Goal: Register for event/course

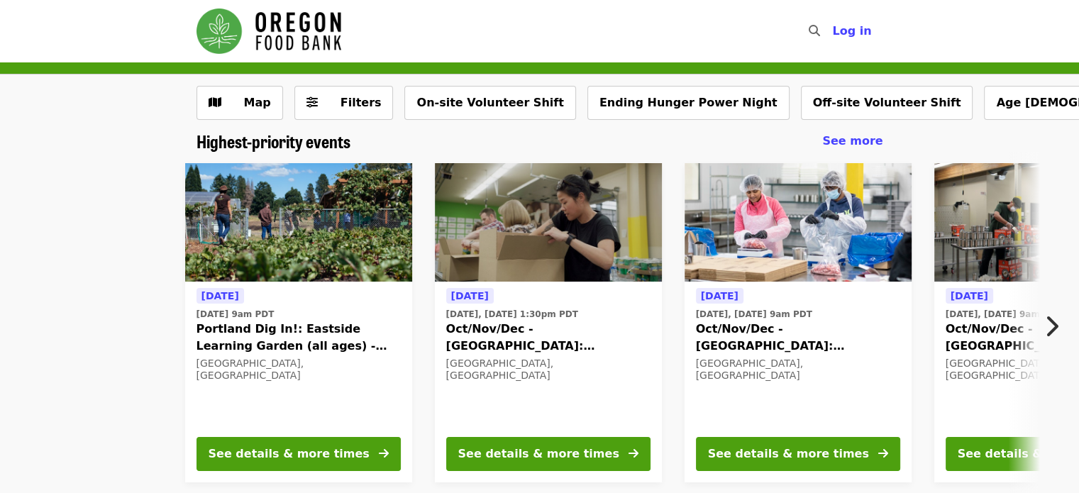
scroll to position [71, 0]
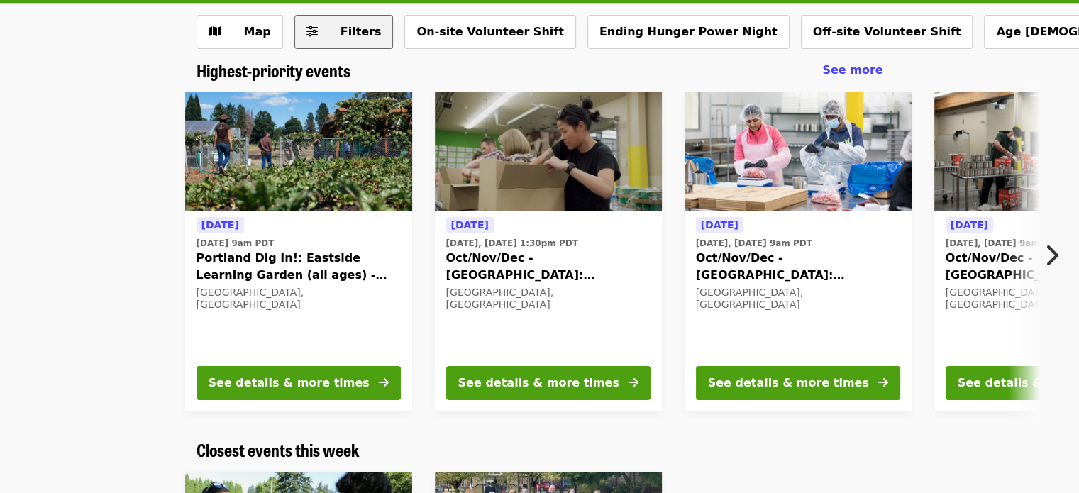
click at [341, 28] on span "Filters" at bounding box center [361, 31] width 41 height 13
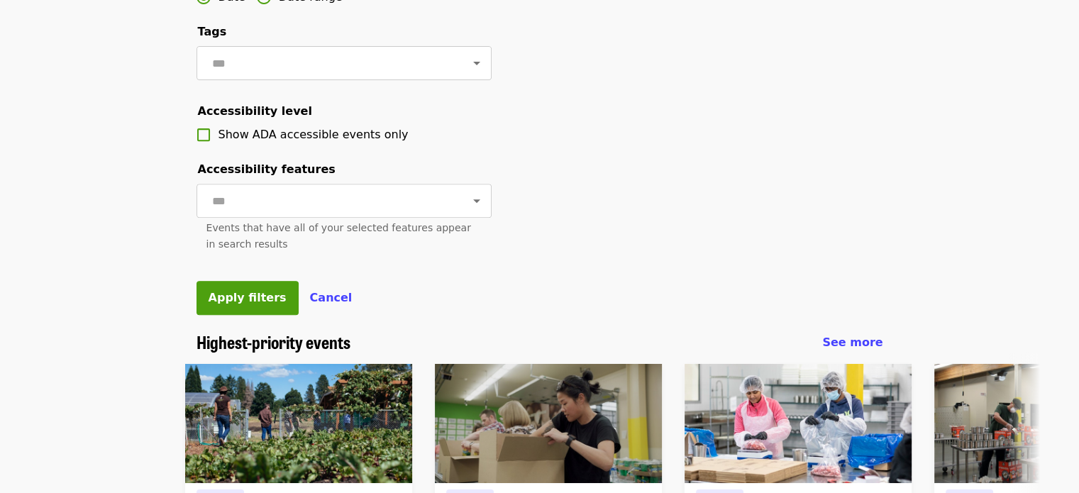
scroll to position [568, 0]
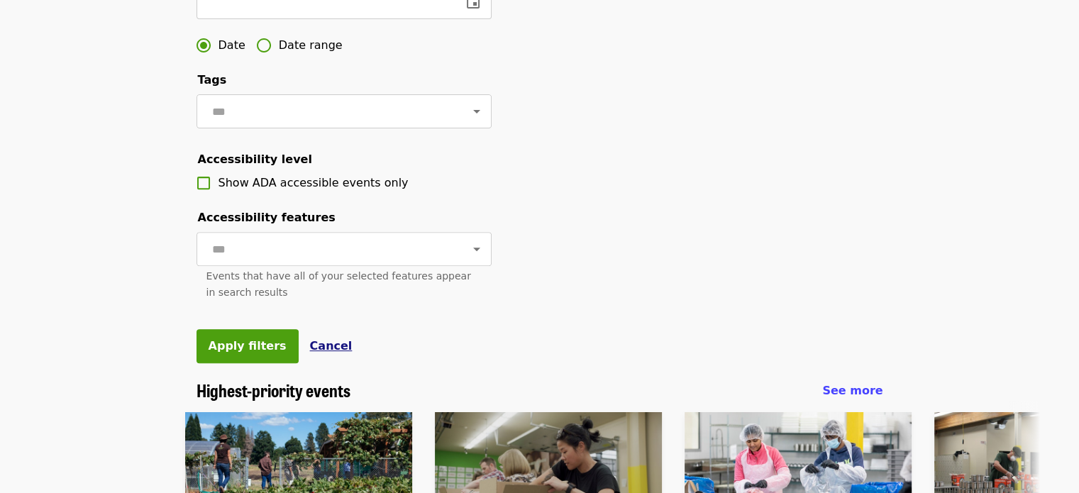
click at [310, 353] on span "Cancel" at bounding box center [331, 345] width 43 height 13
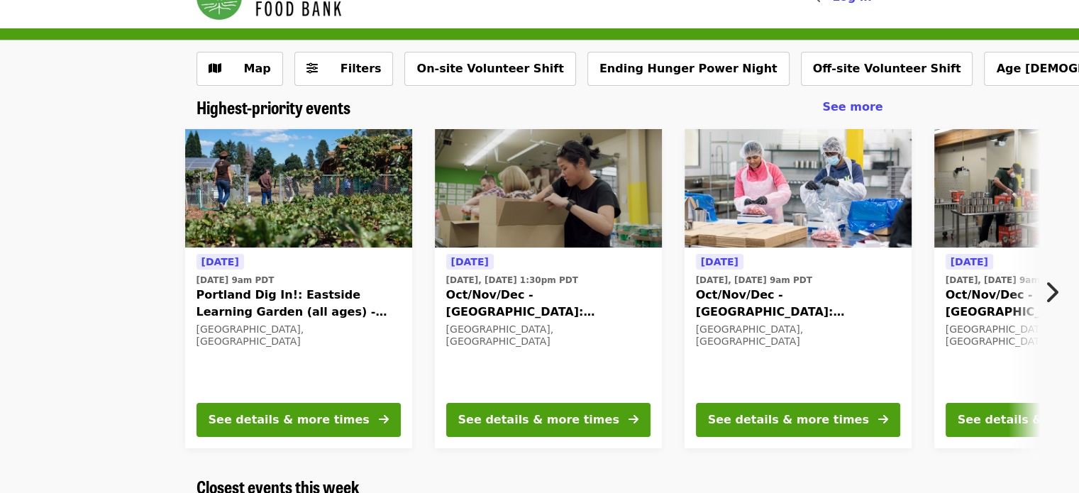
scroll to position [4, 0]
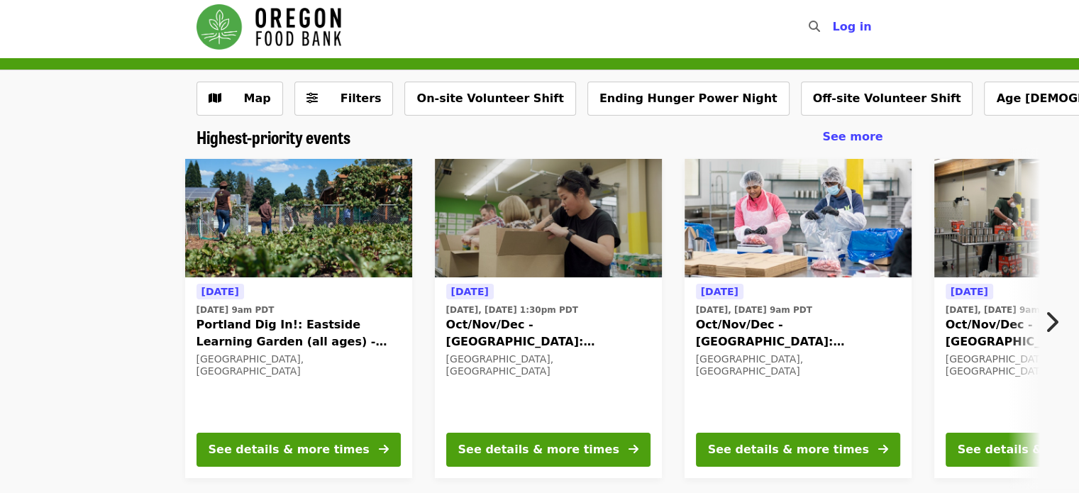
click at [1052, 320] on icon "chevron-right icon" at bounding box center [1052, 322] width 14 height 27
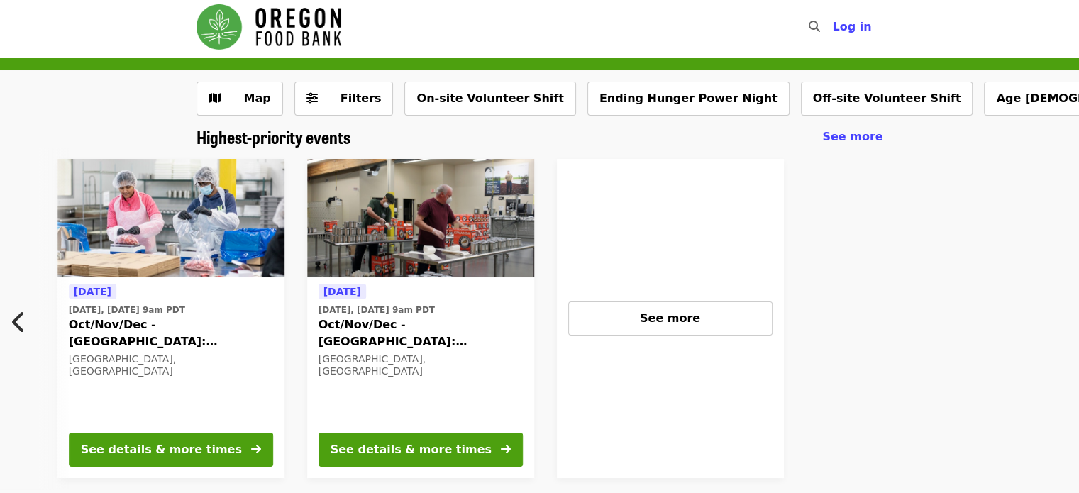
scroll to position [0, 637]
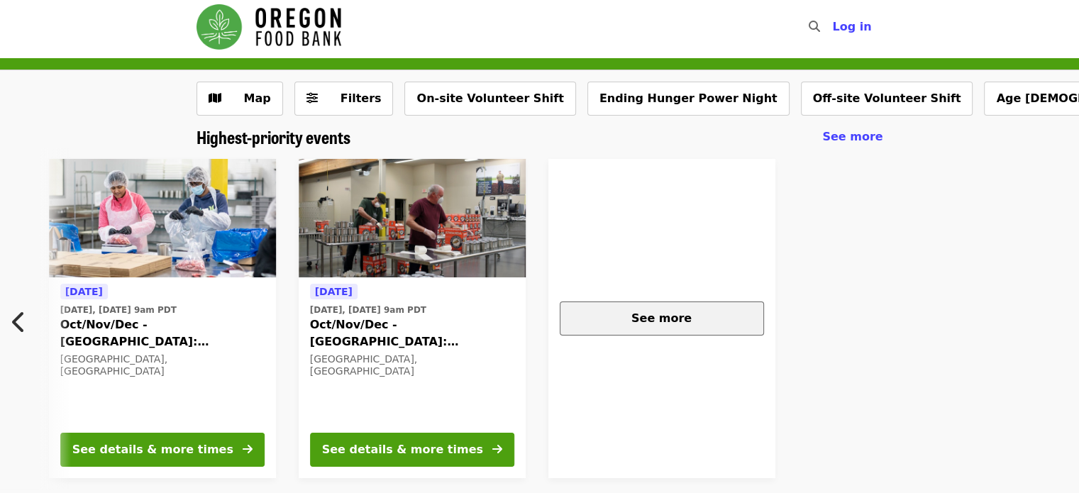
click at [712, 323] on div "See more" at bounding box center [662, 318] width 180 height 17
click at [654, 317] on span "See more" at bounding box center [662, 318] width 60 height 13
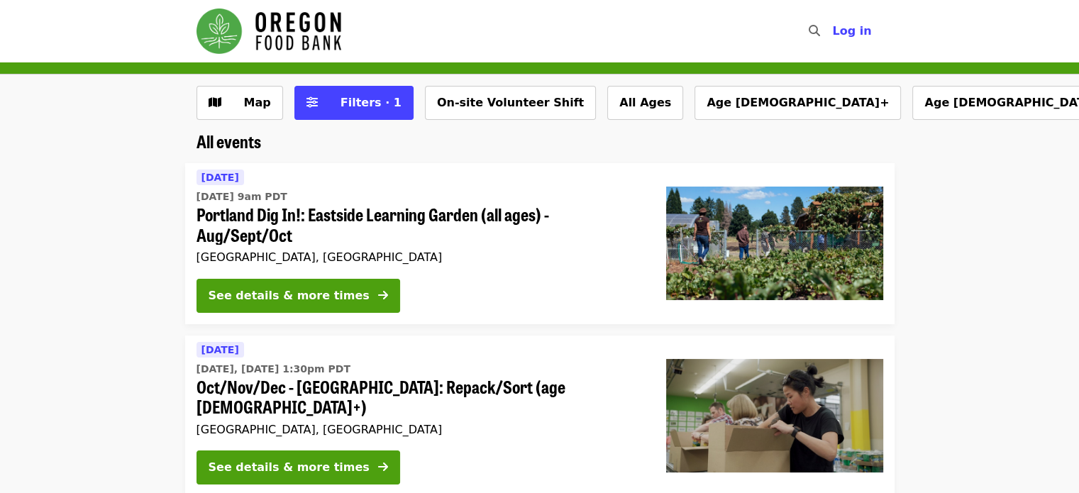
drag, startPoint x: 6, startPoint y: 365, endPoint x: 17, endPoint y: 362, distance: 11.2
click at [6, 365] on li "[DATE] [DATE], [DATE] 1:30pm PDT Oct/Nov/Dec - [GEOGRAPHIC_DATA]: Repack/Sort (…" at bounding box center [539, 416] width 1079 height 161
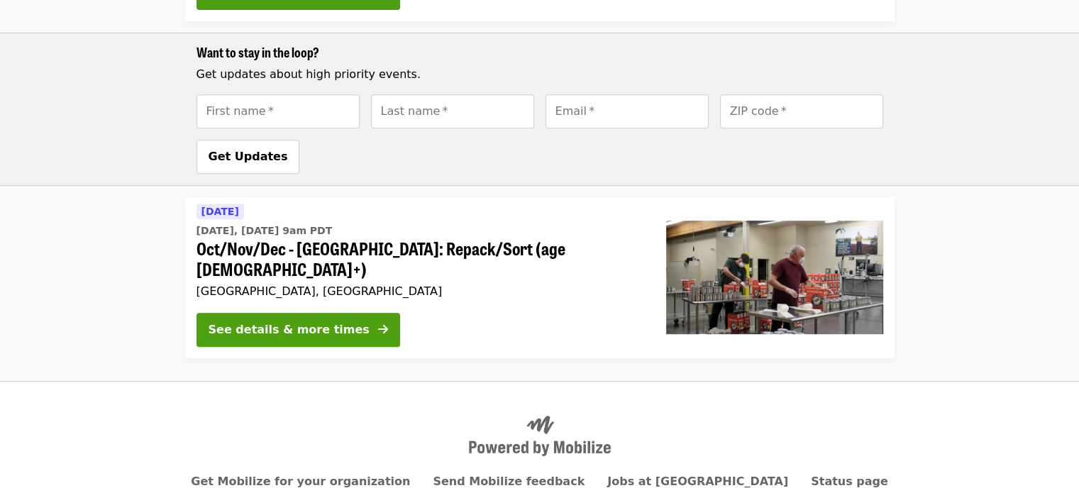
scroll to position [654, 0]
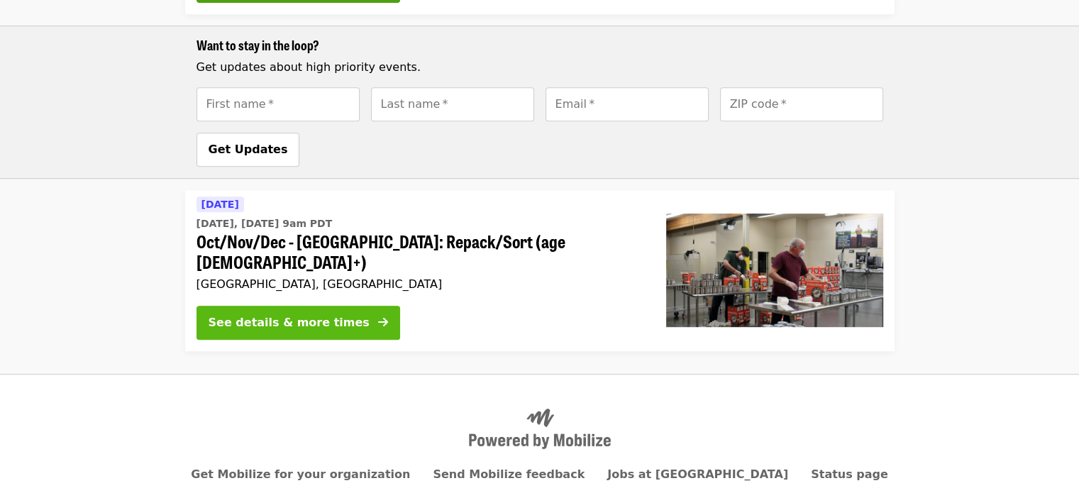
click at [283, 314] on div "See details & more times" at bounding box center [289, 322] width 161 height 17
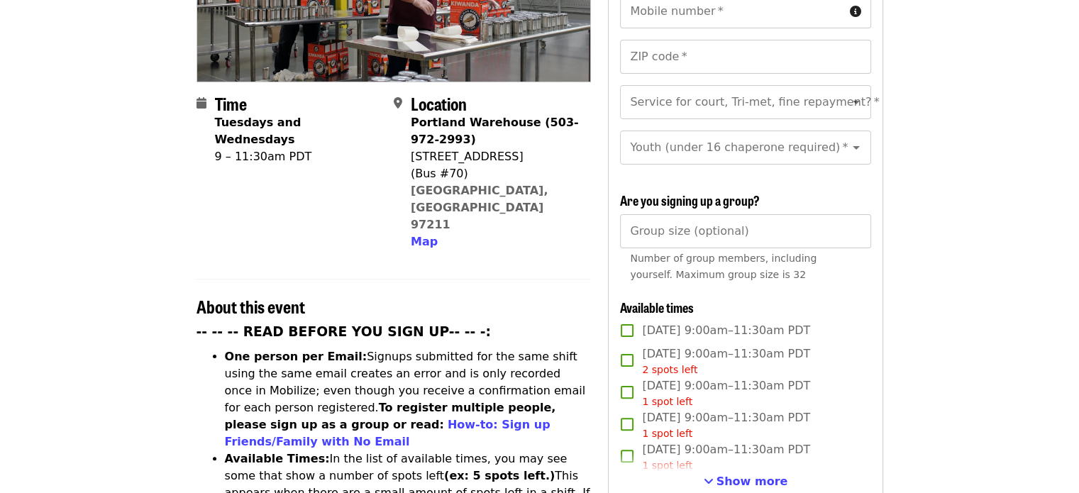
scroll to position [355, 0]
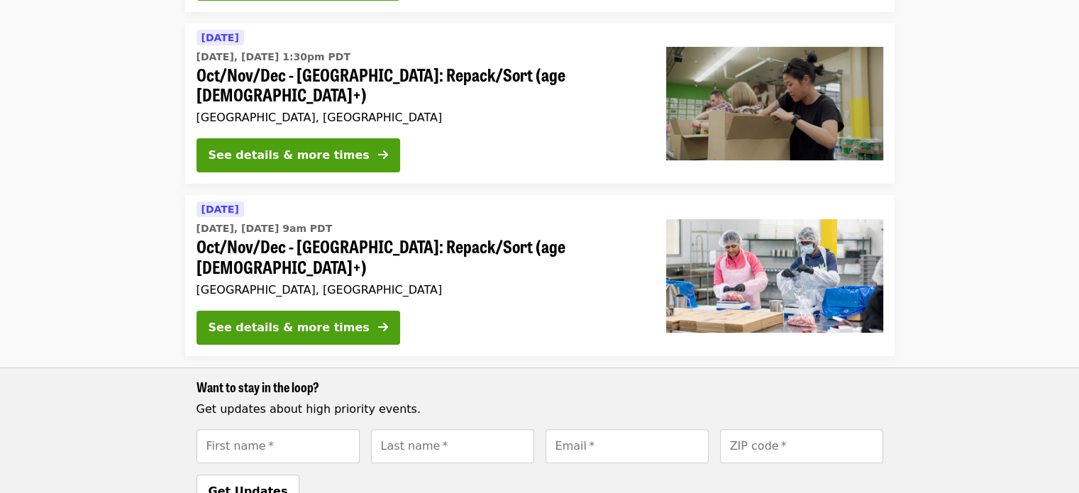
scroll to position [299, 0]
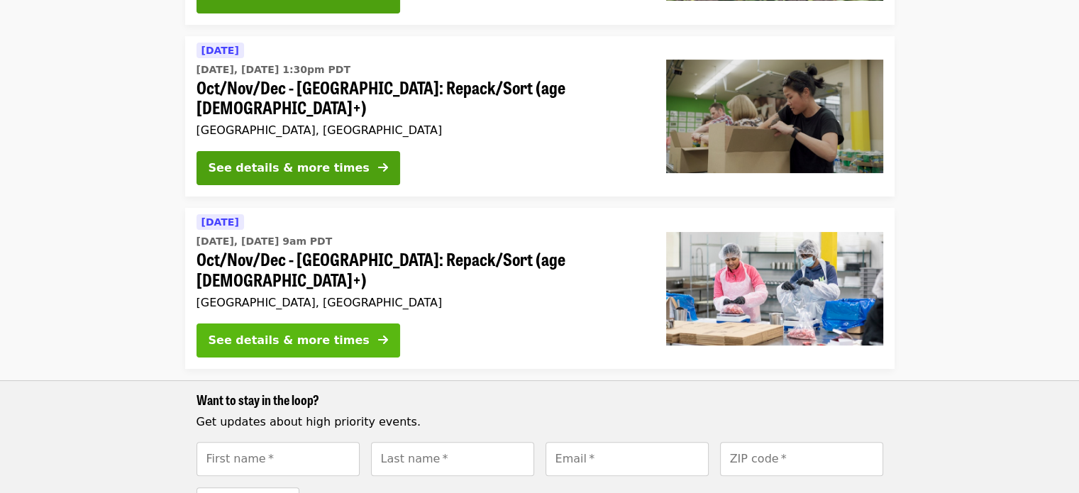
click at [324, 332] on div "See details & more times" at bounding box center [289, 340] width 161 height 17
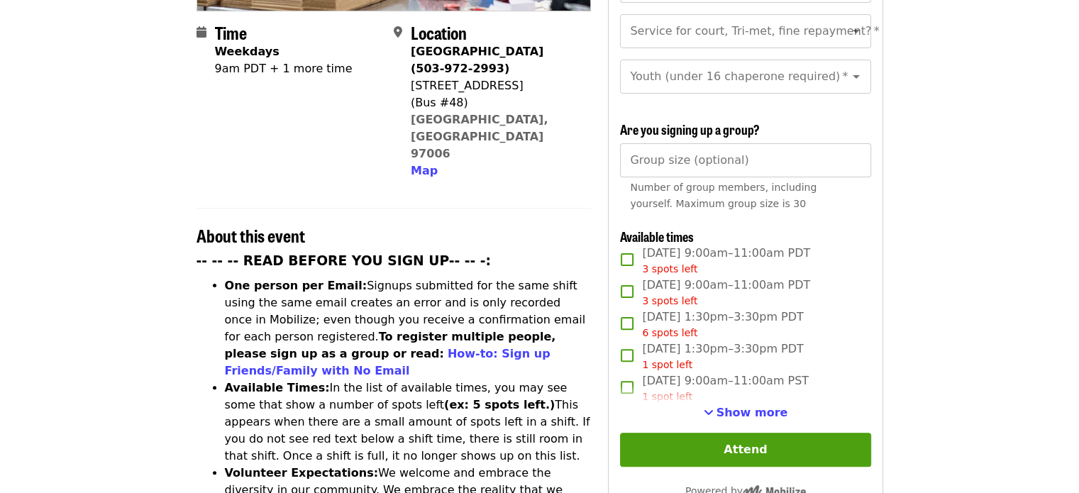
scroll to position [426, 0]
